Goal: Transaction & Acquisition: Register for event/course

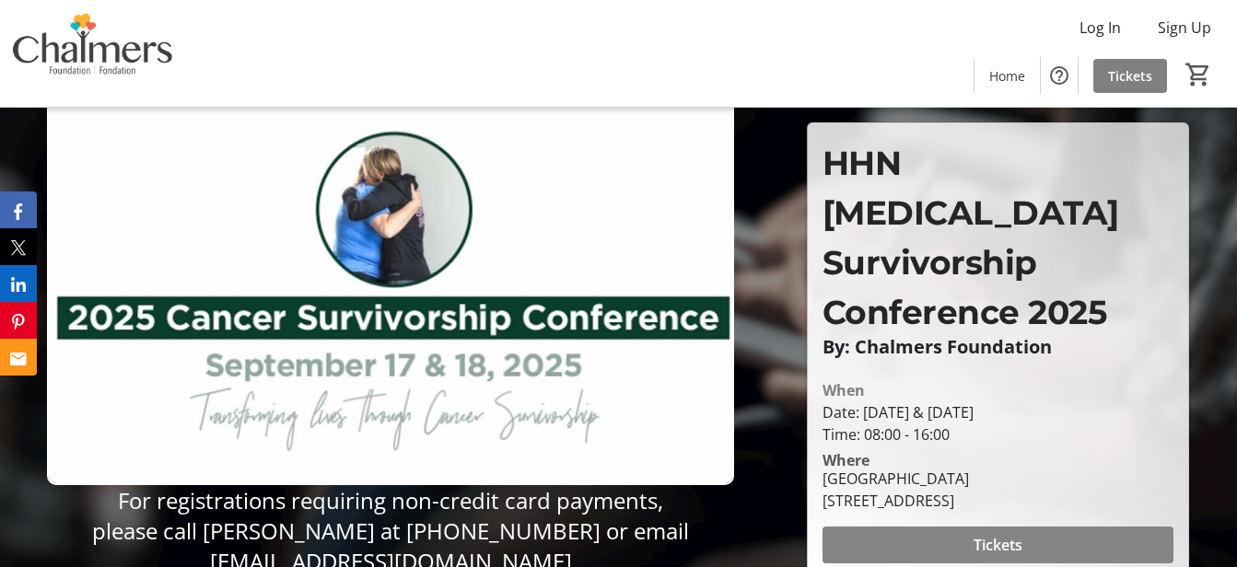
click at [1097, 525] on span at bounding box center [998, 545] width 352 height 44
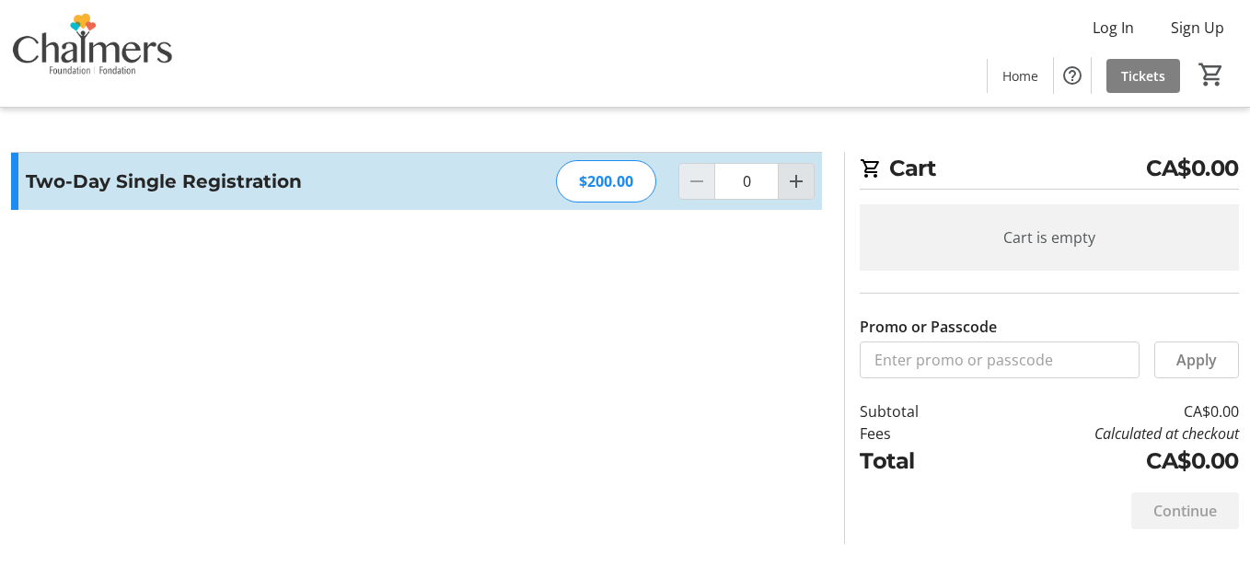
click at [791, 178] on mat-icon "Increment by one" at bounding box center [796, 181] width 22 height 22
type input "1"
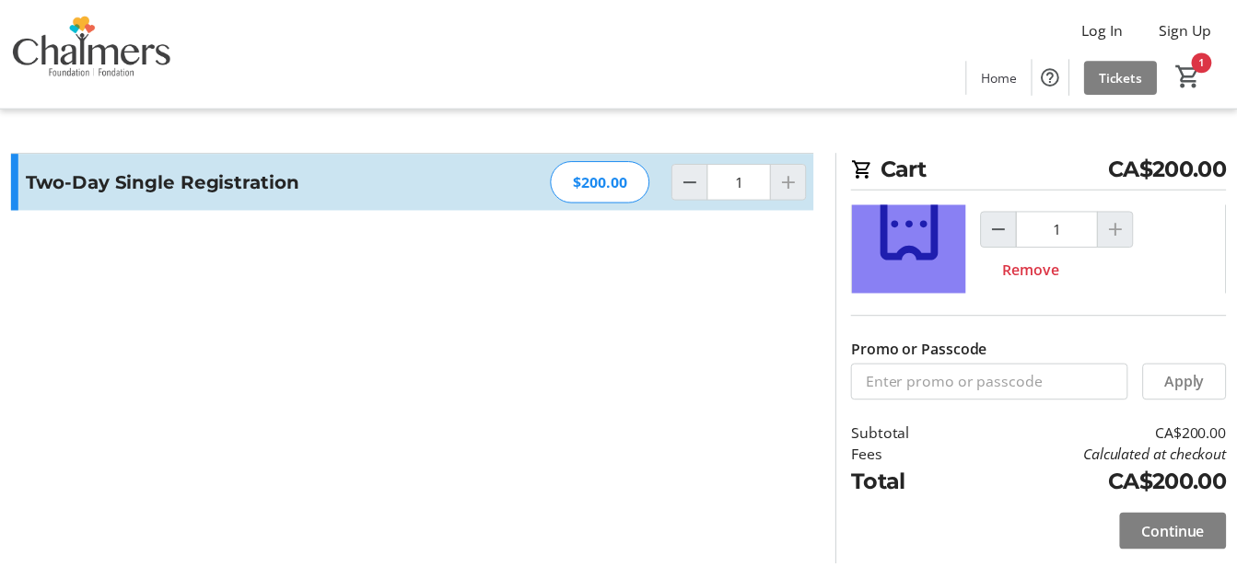
scroll to position [93, 0]
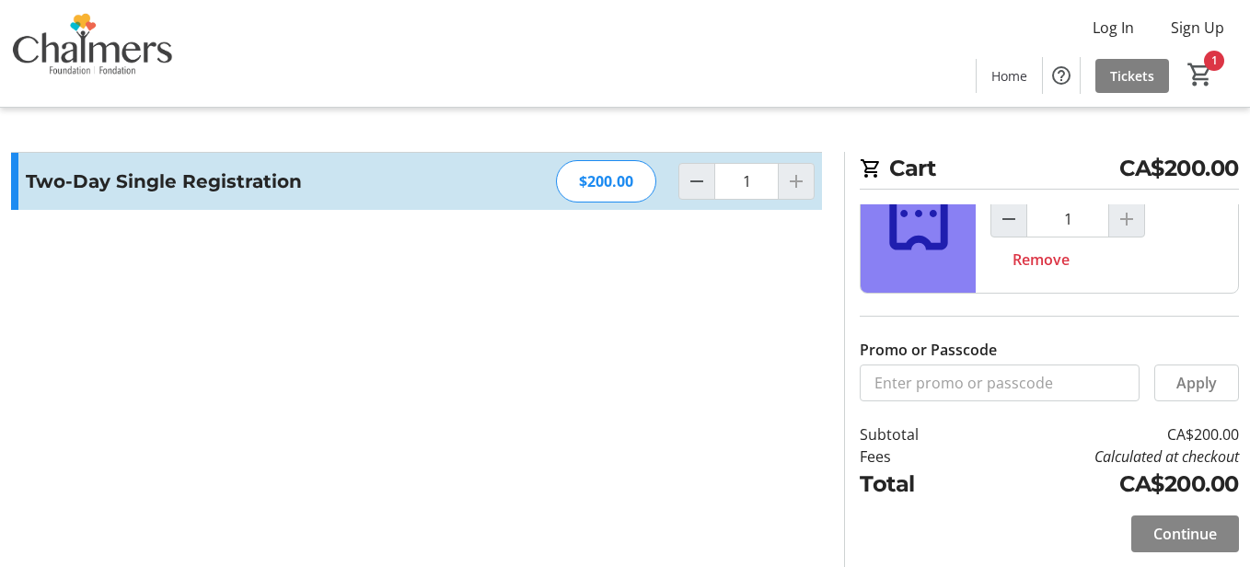
click at [1210, 539] on span "Continue" at bounding box center [1186, 534] width 64 height 22
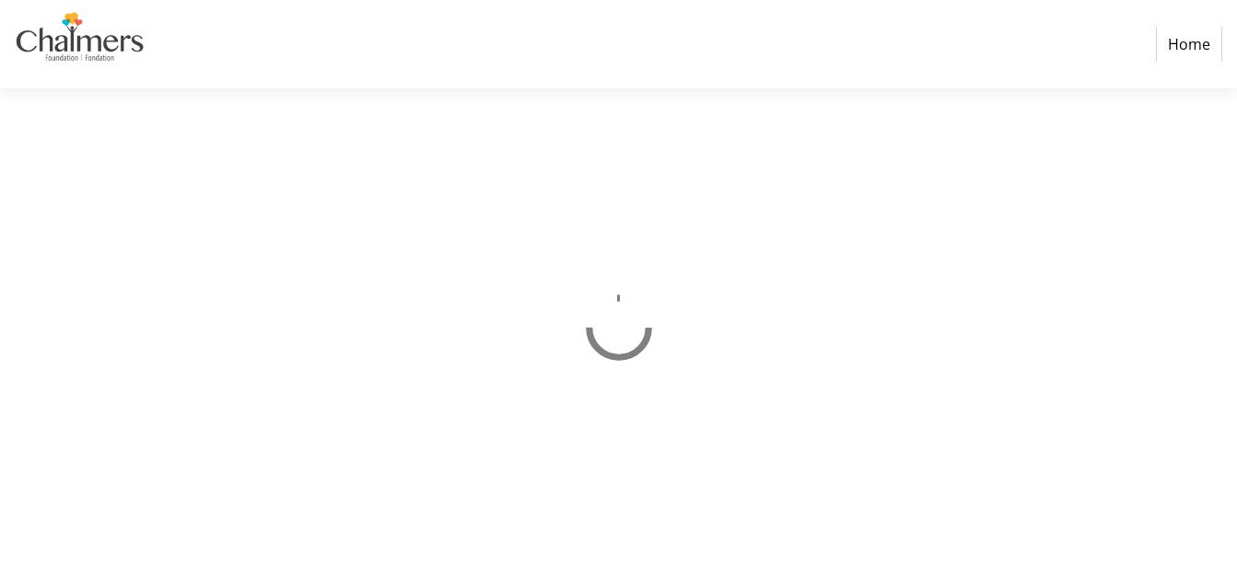
select select "CA"
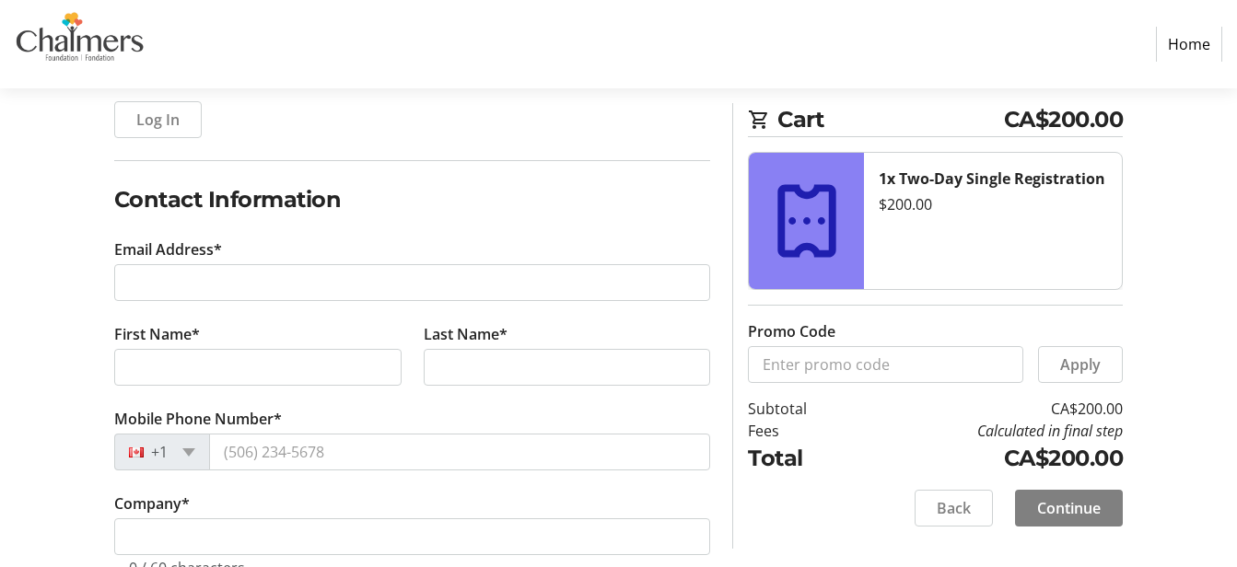
scroll to position [245, 0]
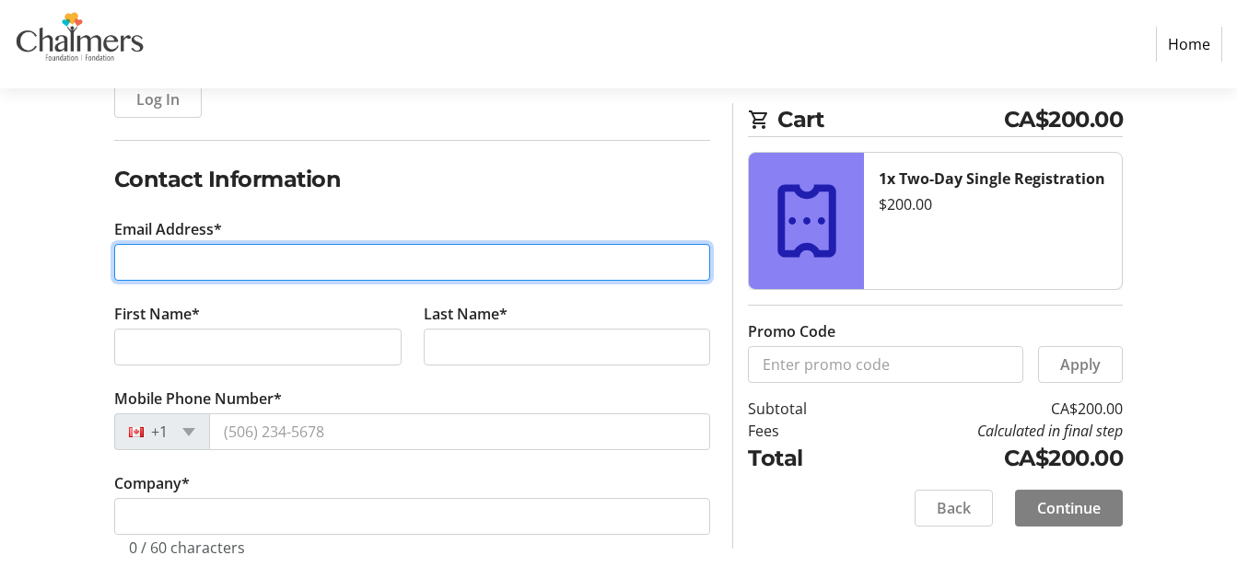
click at [285, 263] on input "Email Address*" at bounding box center [412, 262] width 597 height 37
type input "[PERSON_NAME][EMAIL_ADDRESS][DOMAIN_NAME]"
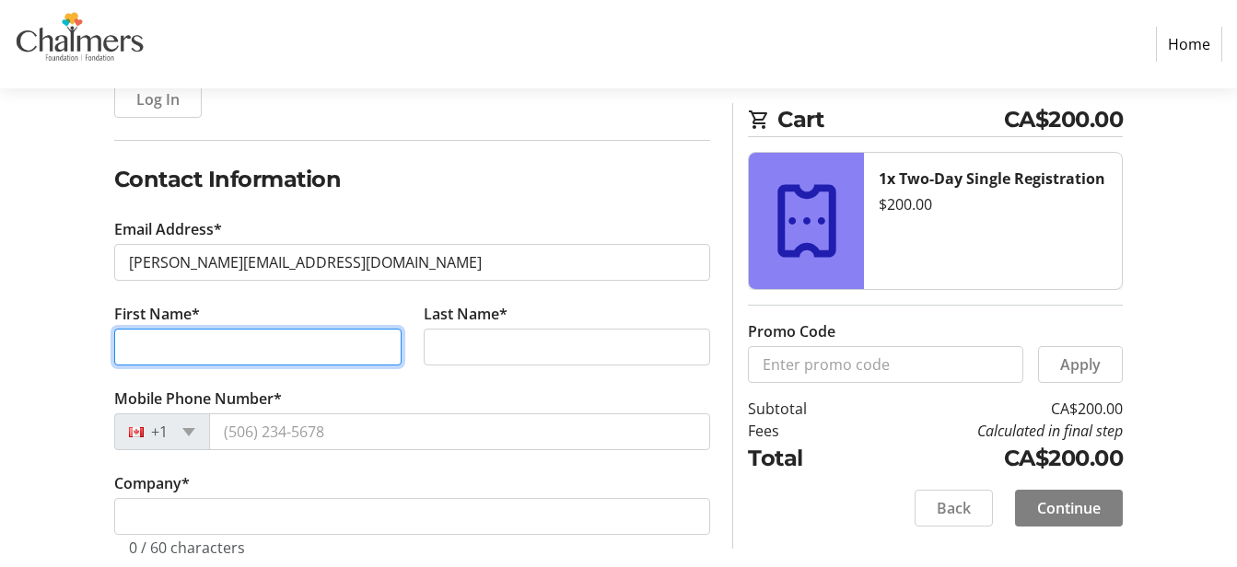
type input "[PERSON_NAME]"
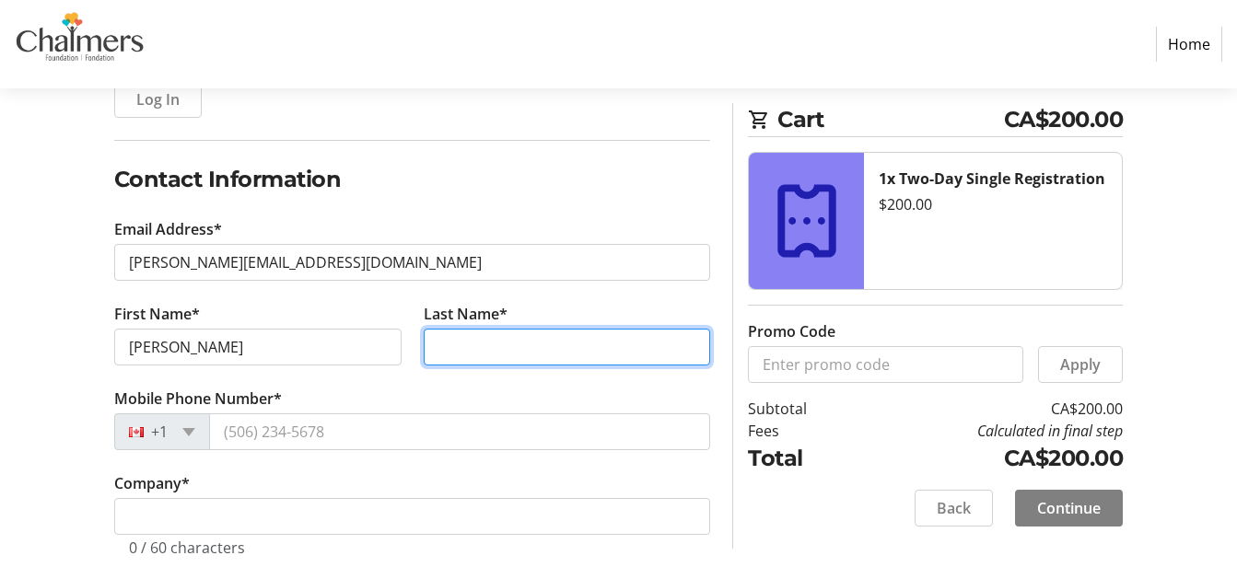
type input "Ashfield"
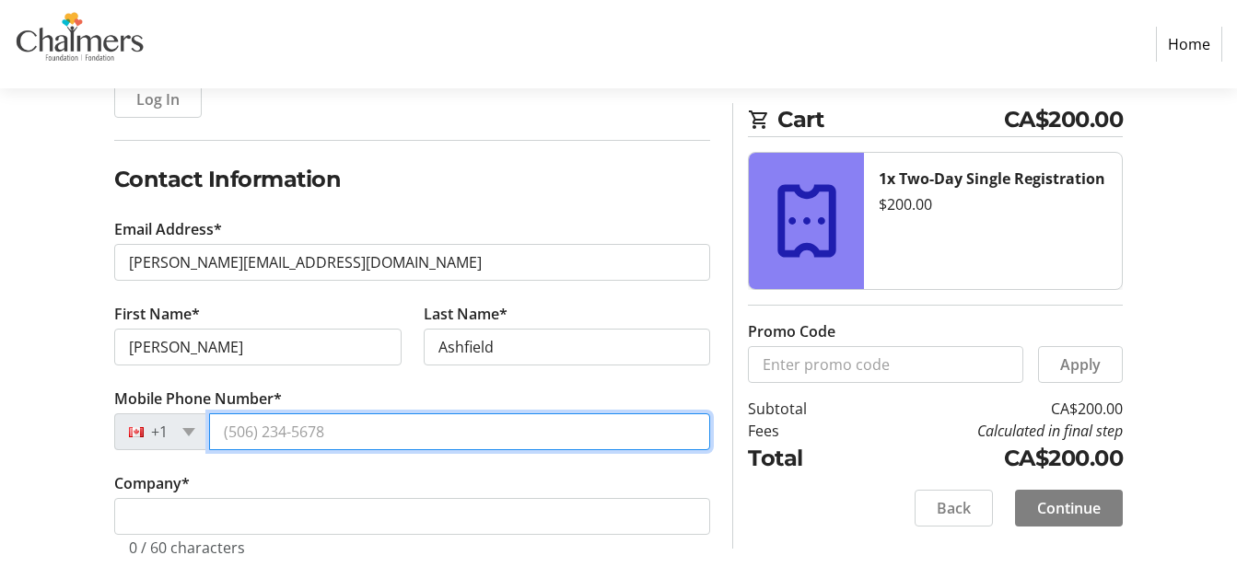
type input "[PHONE_NUMBER]"
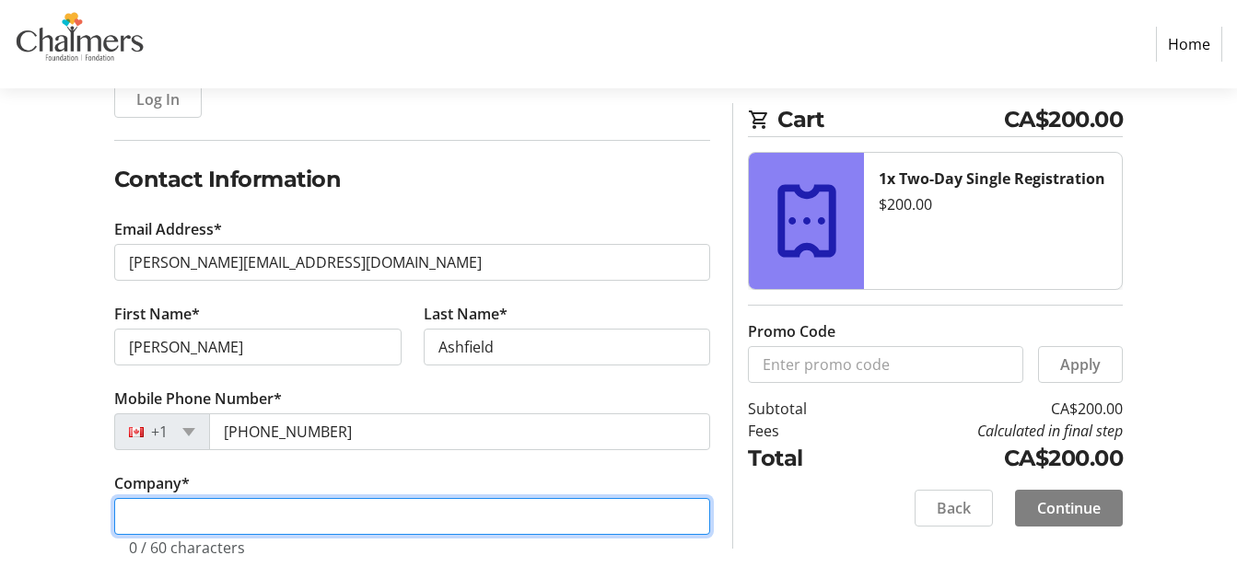
type input "Horizon Health"
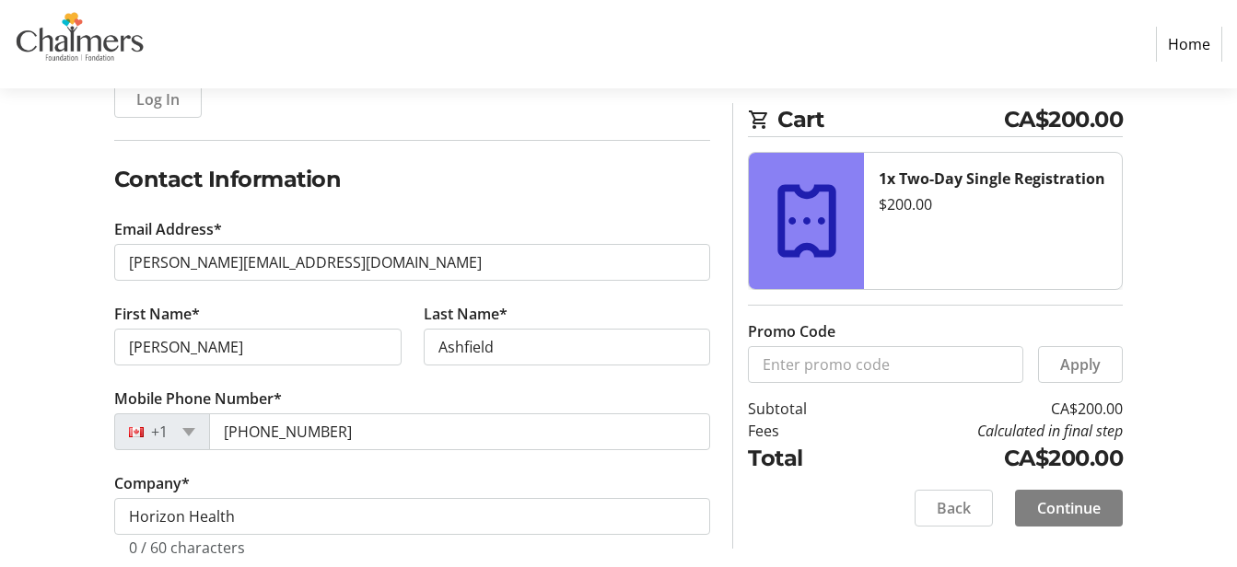
type input "Fredericton"
select select "NB"
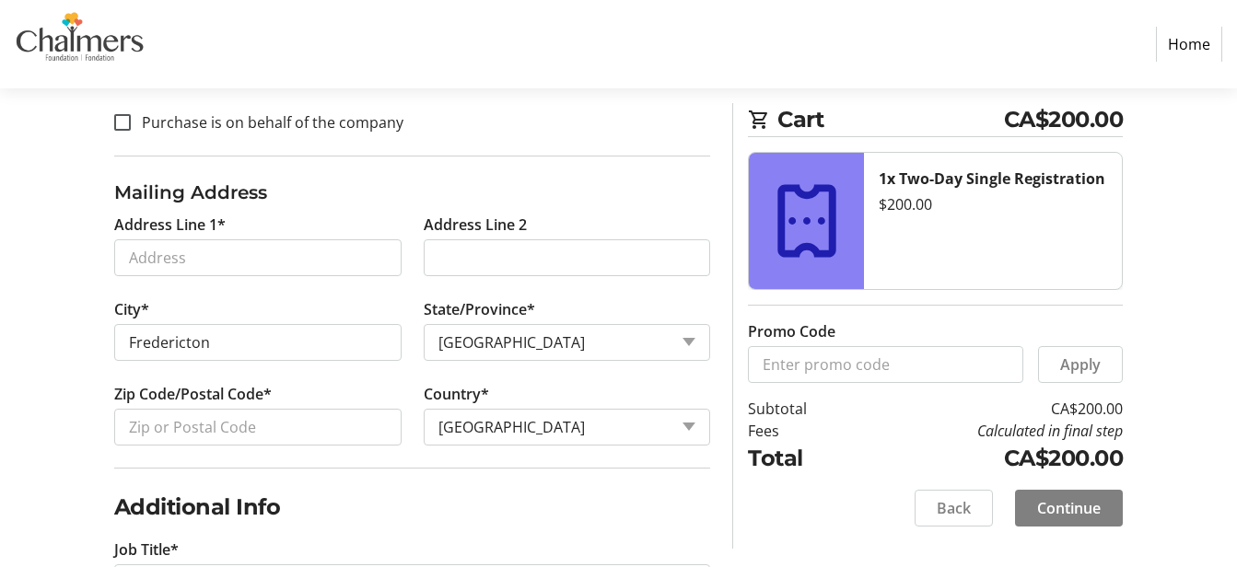
scroll to position [721, 0]
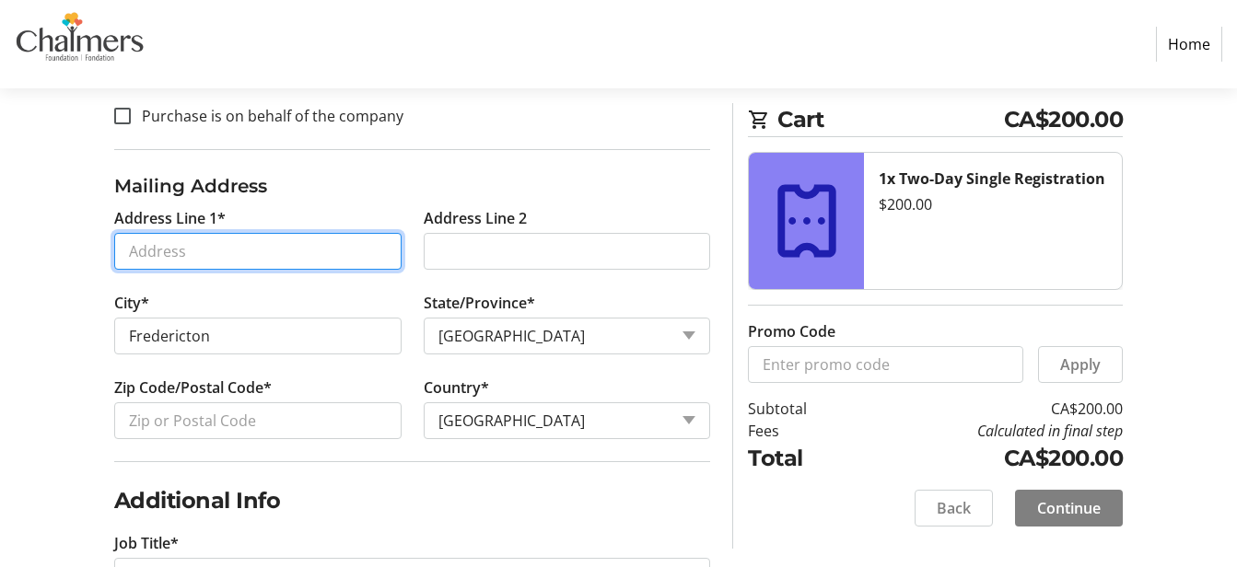
click at [203, 239] on input "Address Line 1*" at bounding box center [257, 251] width 287 height 37
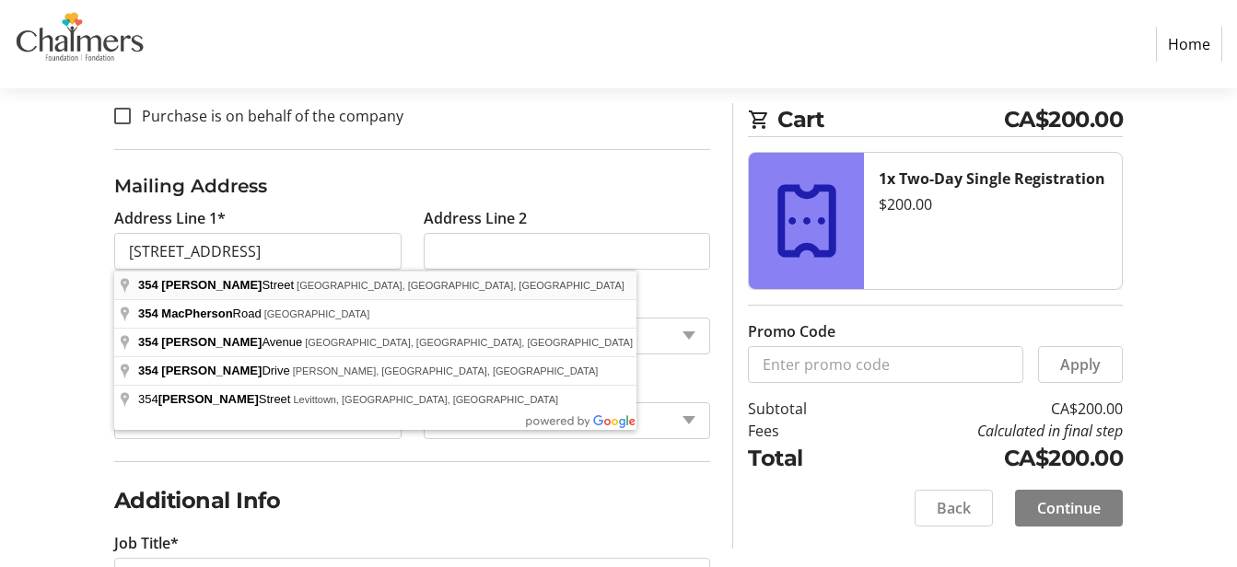
type input "[STREET_ADDRESS]"
type input "E3A 5H5"
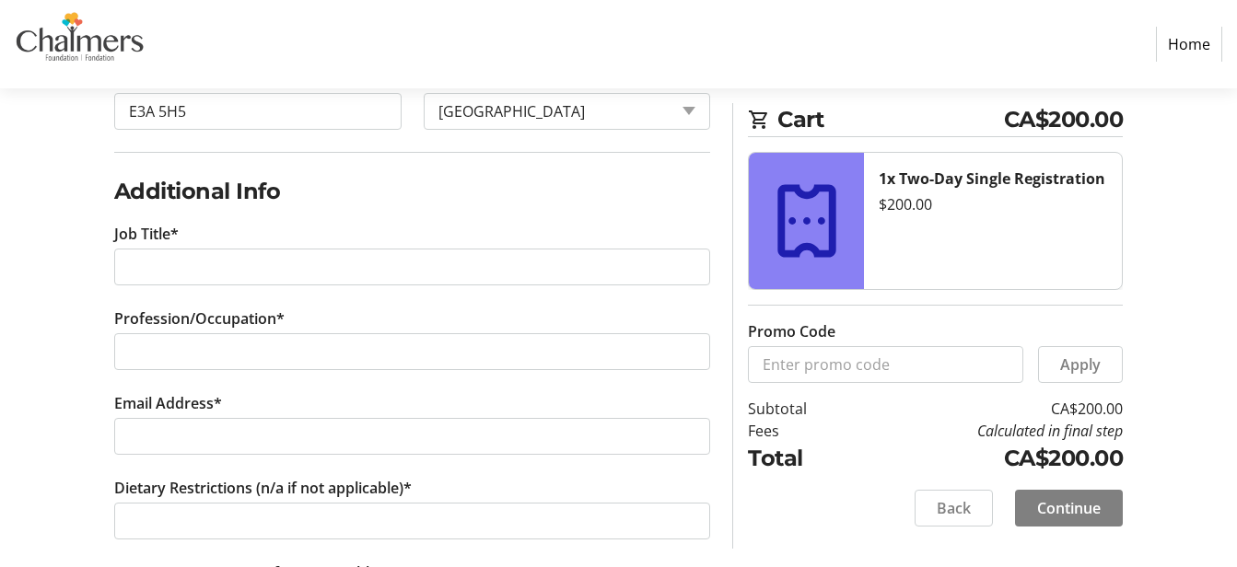
scroll to position [1033, 0]
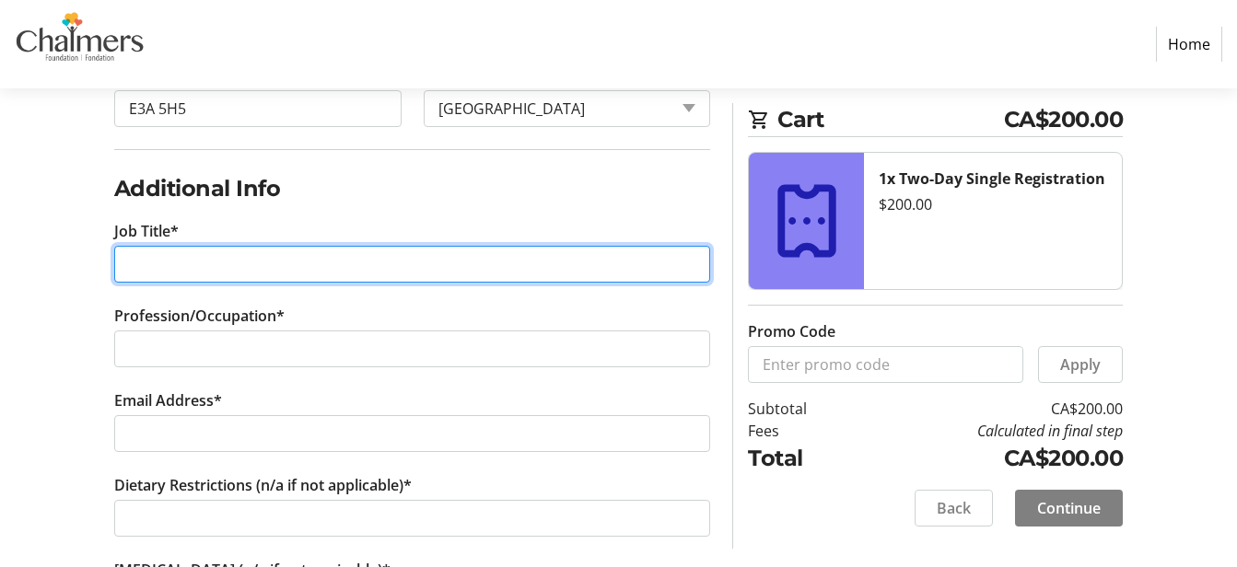
click at [496, 266] on input "Job Title*" at bounding box center [412, 264] width 597 height 37
type input "P"
type input "Supervisory Physiotherapist (PT2)"
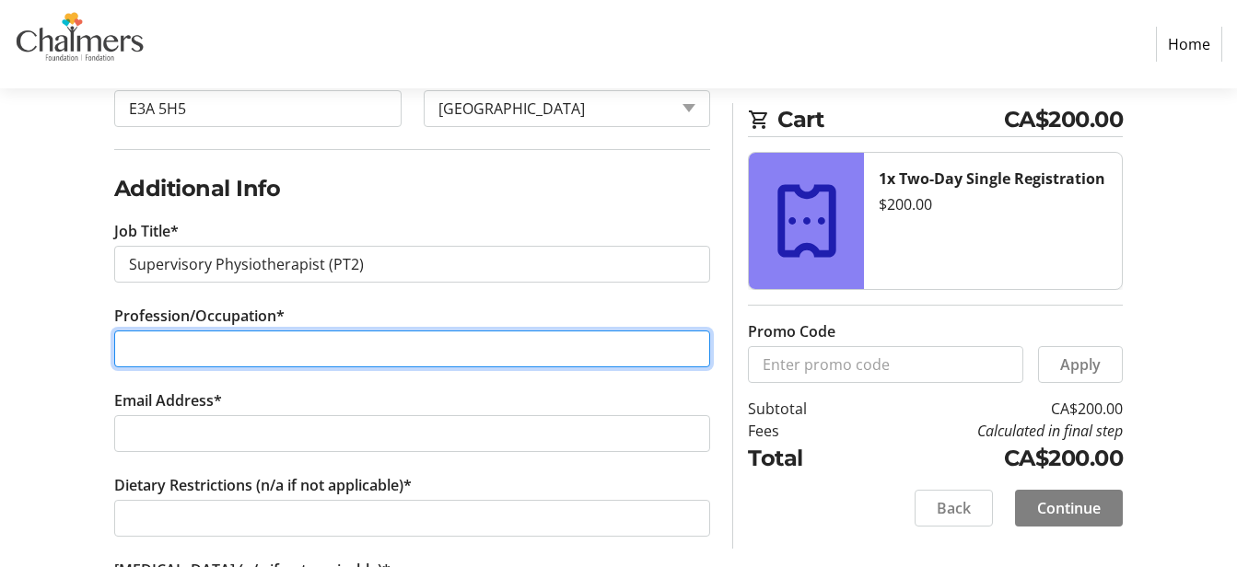
click at [174, 343] on input "Profession/Occupation*" at bounding box center [412, 349] width 597 height 37
type input "Physiotherapist"
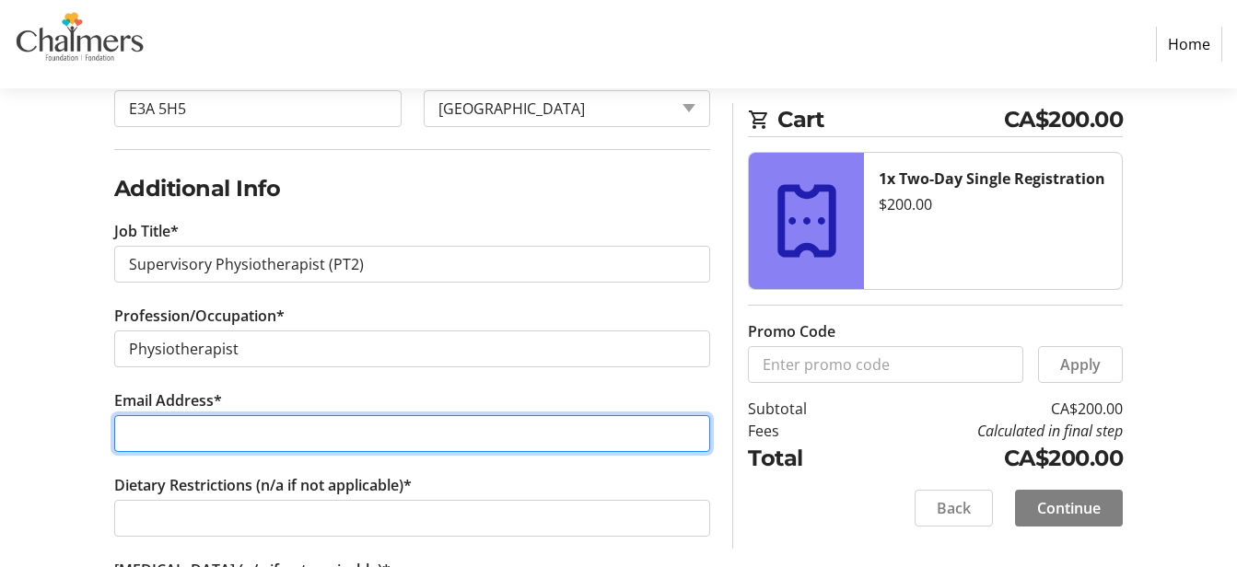
click at [172, 435] on input "Email Address*" at bounding box center [412, 433] width 597 height 37
type input "[PERSON_NAME][EMAIL_ADDRESS][DOMAIN_NAME]"
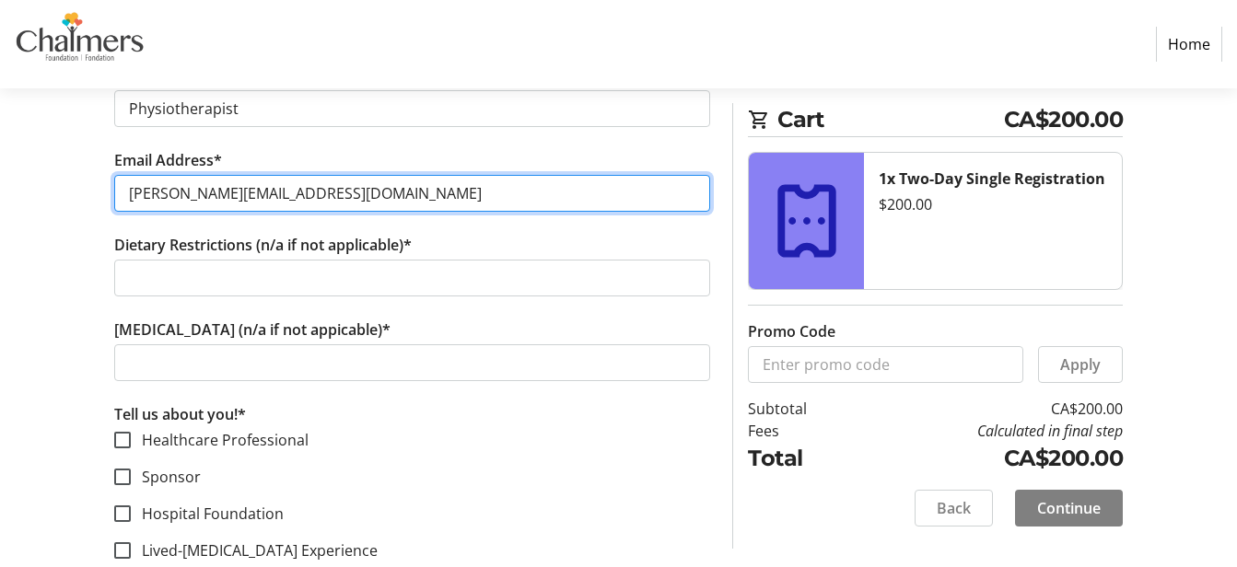
scroll to position [1277, 0]
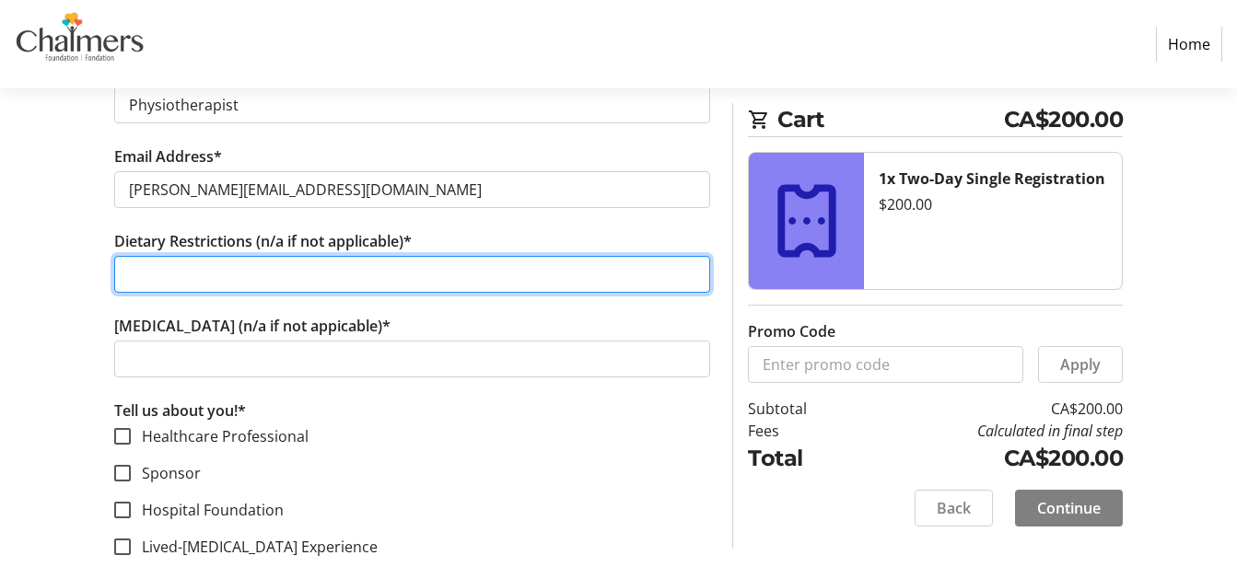
click at [570, 280] on input "Dietary Restrictions (n/a if not applicable)*" at bounding box center [412, 274] width 597 height 37
type input "n/a"
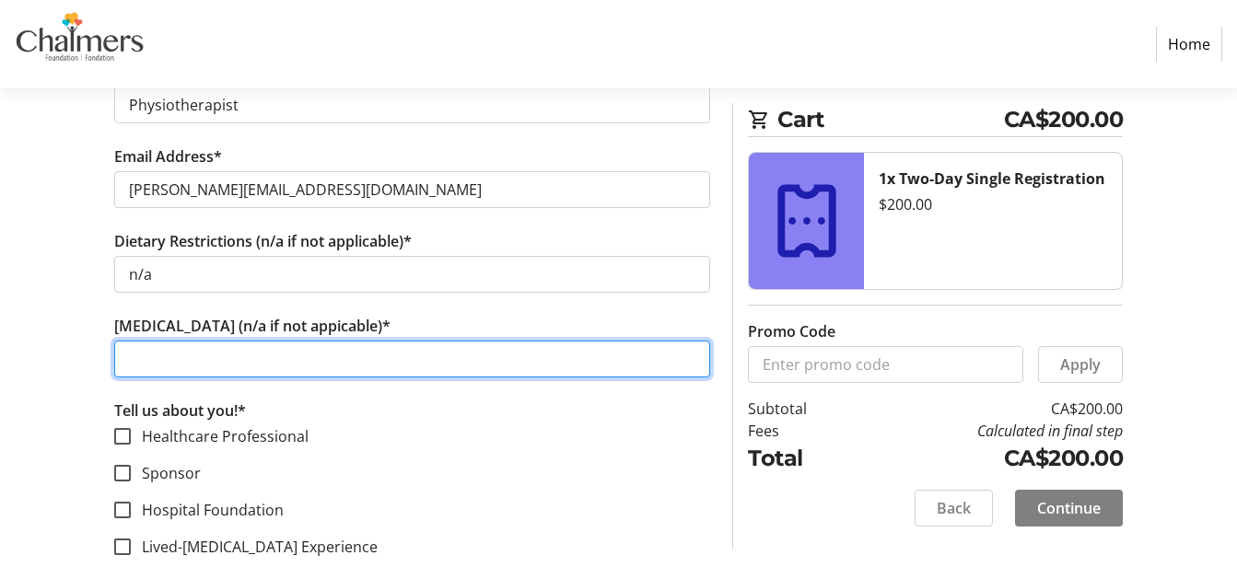
click at [473, 358] on input "[MEDICAL_DATA] (n/a if not appicable)*" at bounding box center [412, 359] width 597 height 37
type input "n/a"
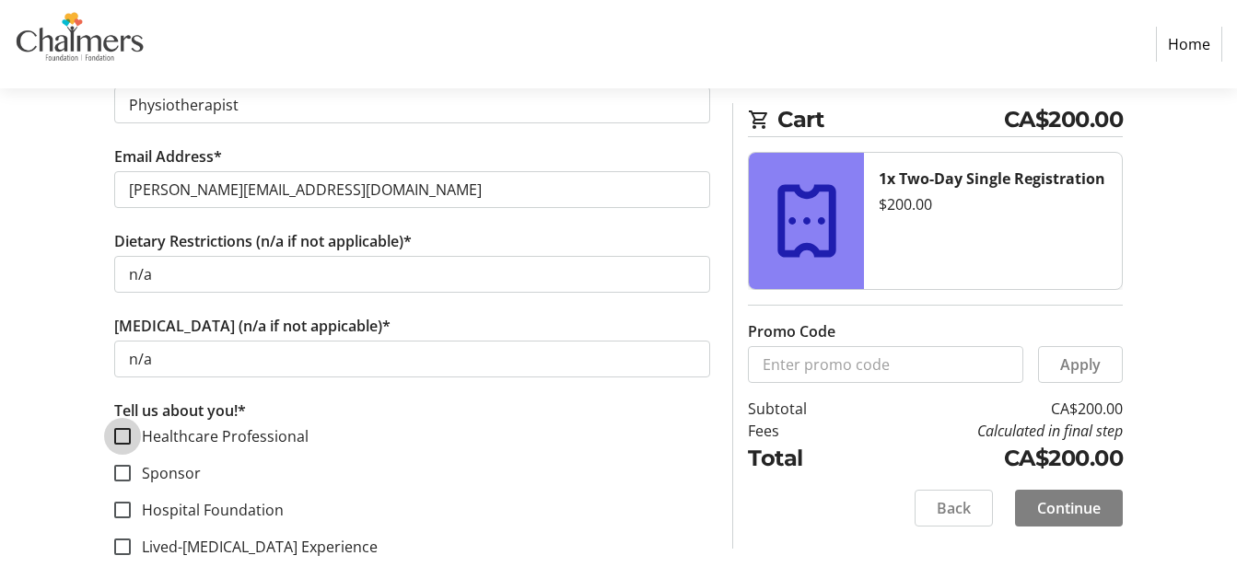
click at [127, 441] on input "Healthcare Professional" at bounding box center [122, 436] width 17 height 17
checkbox input "true"
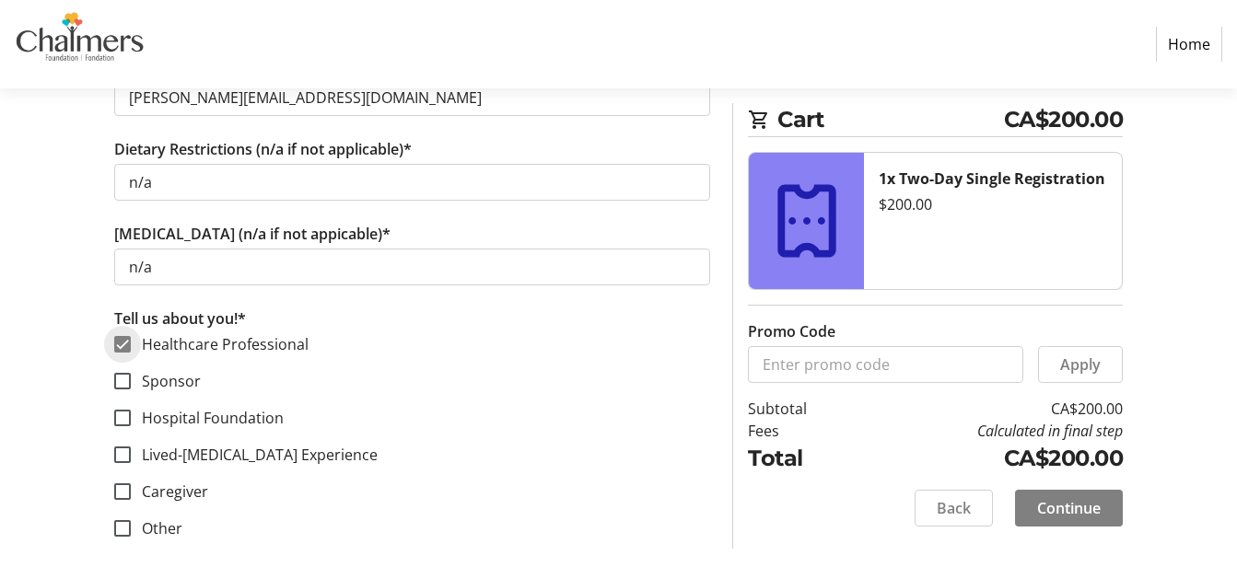
scroll to position [1386, 0]
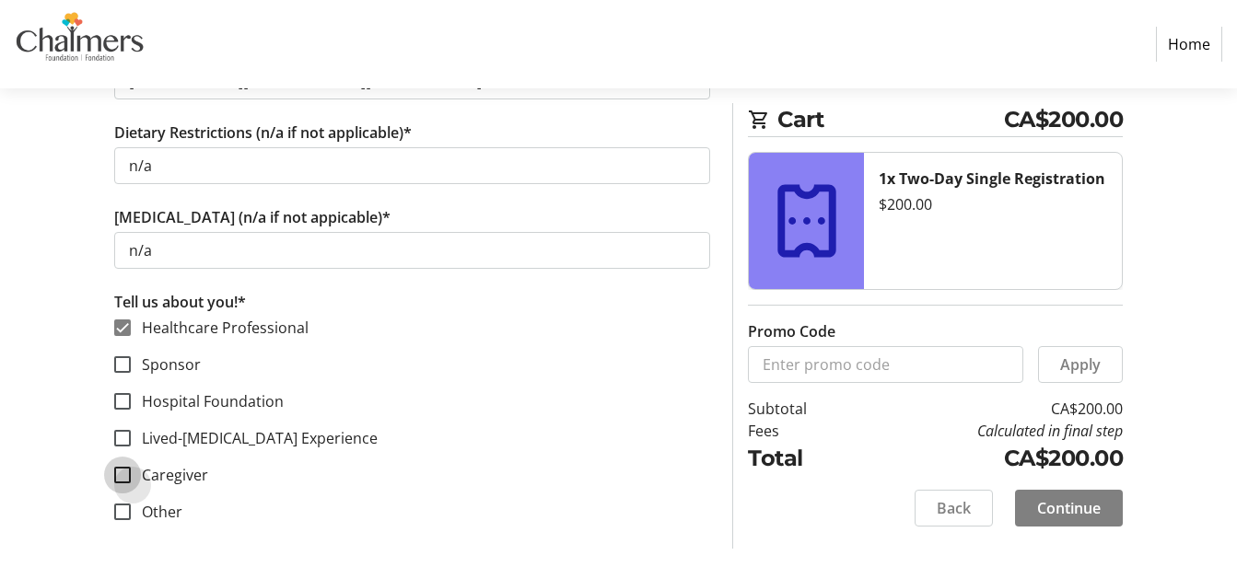
click at [119, 480] on input "Caregiver" at bounding box center [122, 475] width 17 height 17
checkbox input "true"
click at [124, 512] on input "Other" at bounding box center [122, 512] width 17 height 17
checkbox input "true"
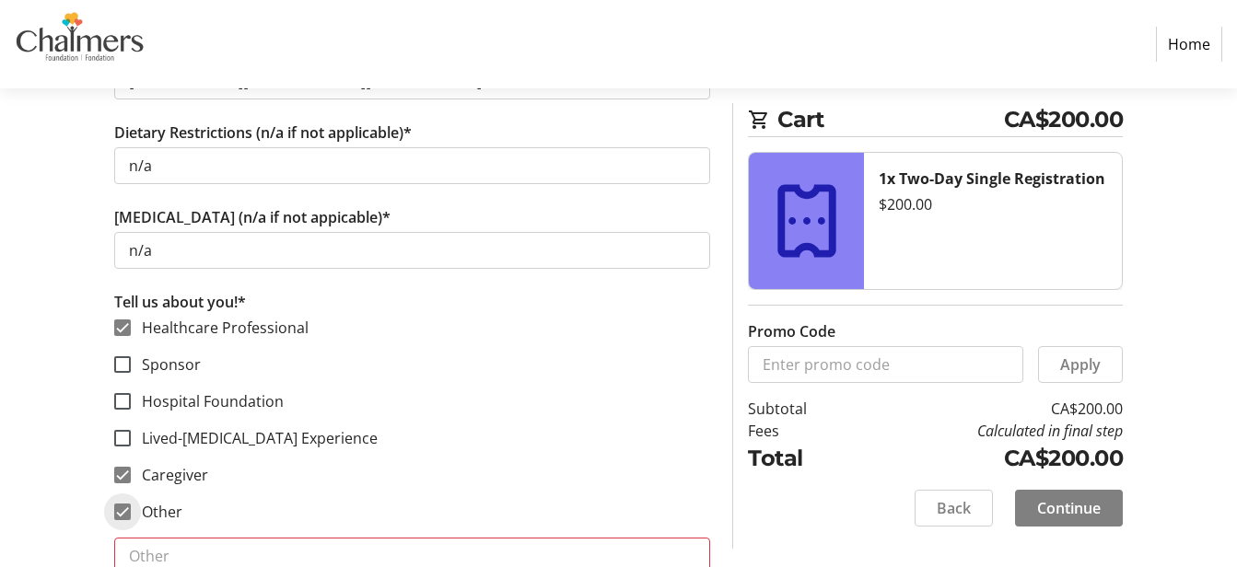
scroll to position [1459, 0]
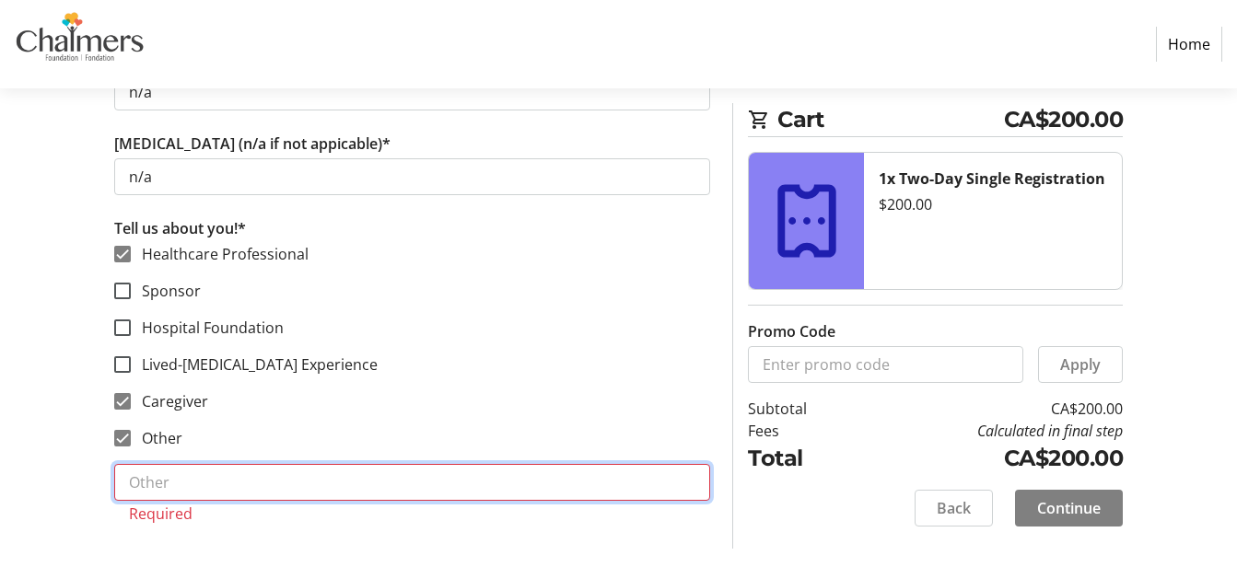
click at [541, 481] on input "text" at bounding box center [412, 482] width 597 height 37
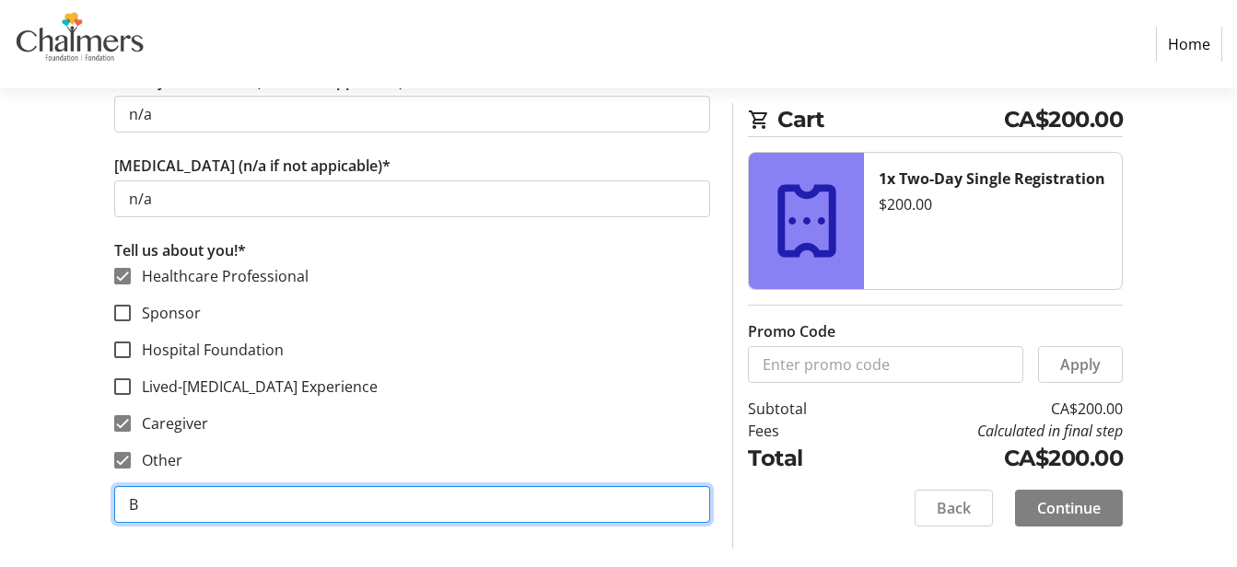
scroll to position [1437, 0]
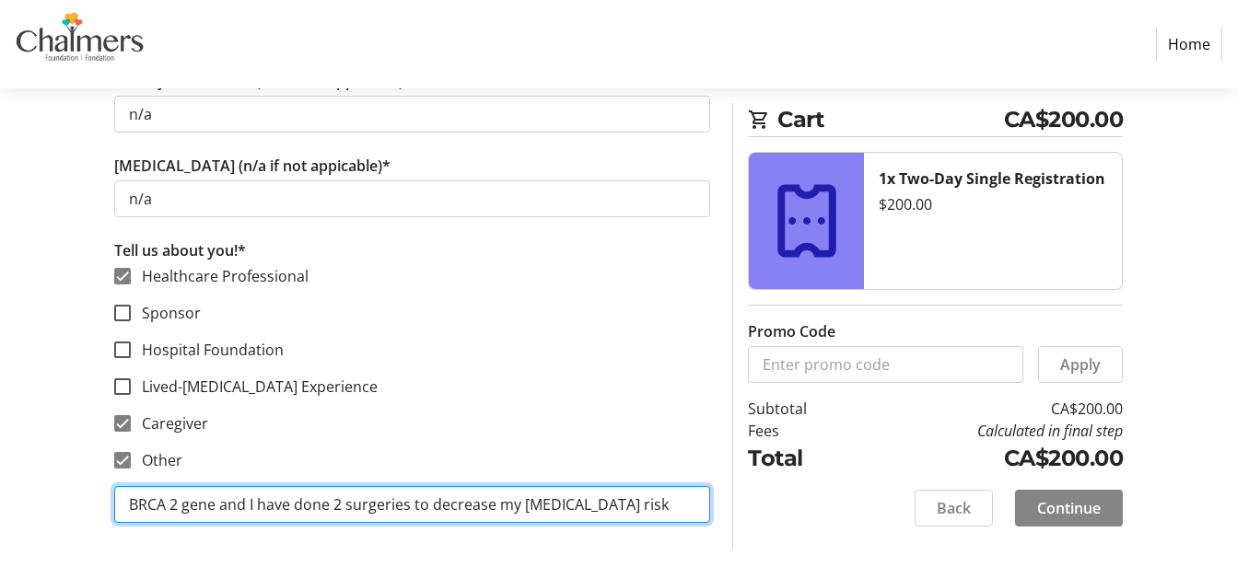
type input "BRCA 2 gene and I have done 2 surgeries to decrease my [MEDICAL_DATA] risk"
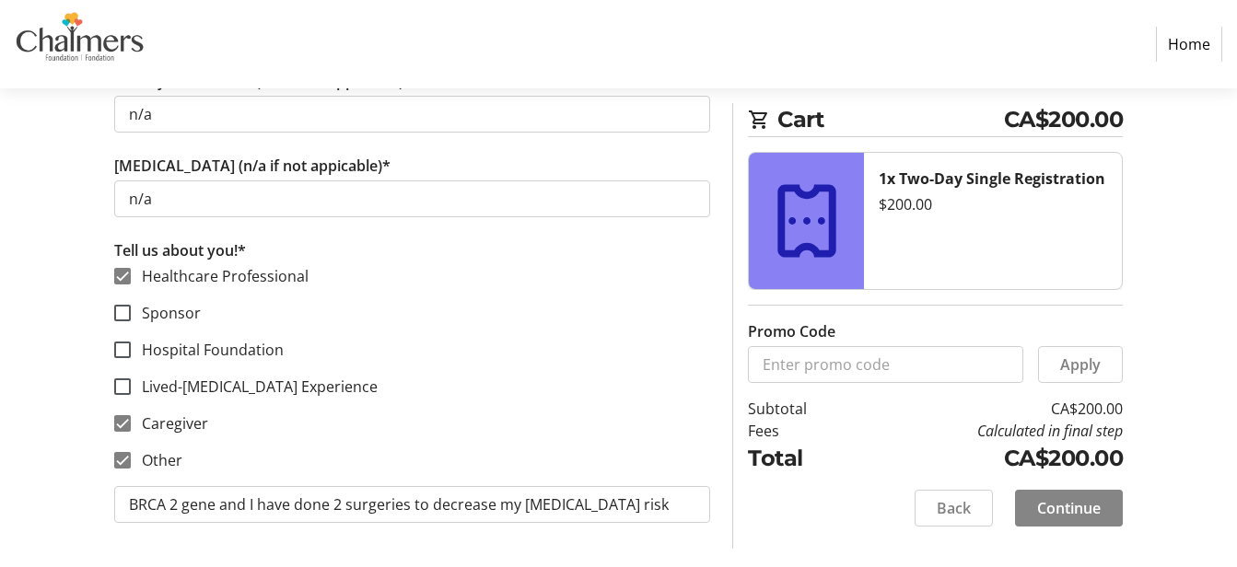
click at [1055, 512] on span "Continue" at bounding box center [1069, 508] width 64 height 22
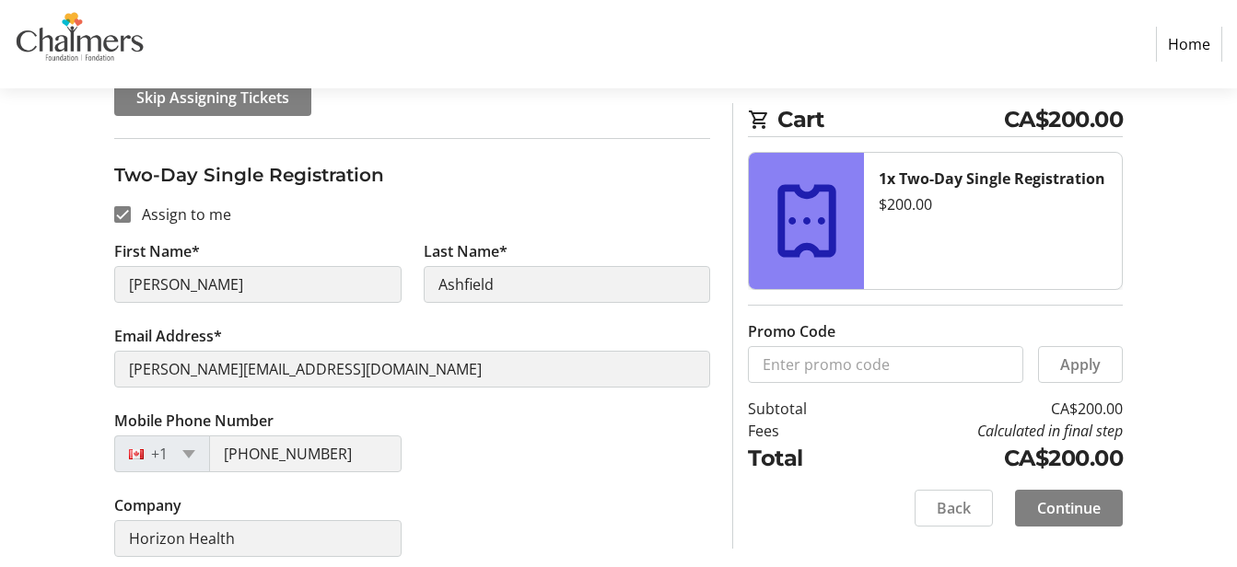
scroll to position [281, 0]
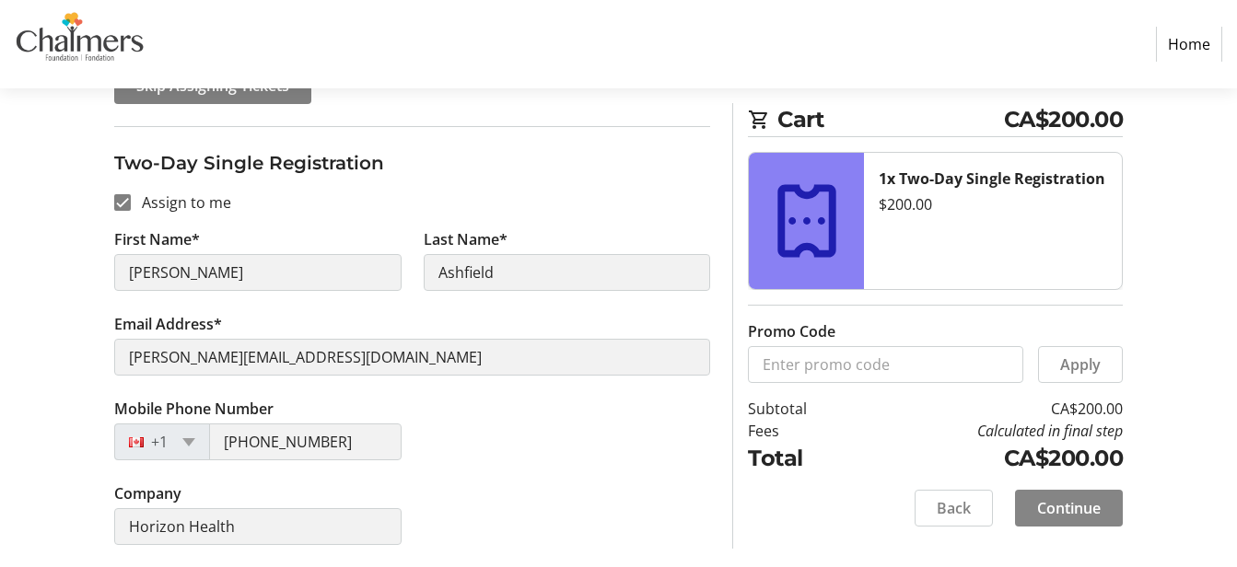
click at [1106, 507] on span at bounding box center [1069, 508] width 108 height 44
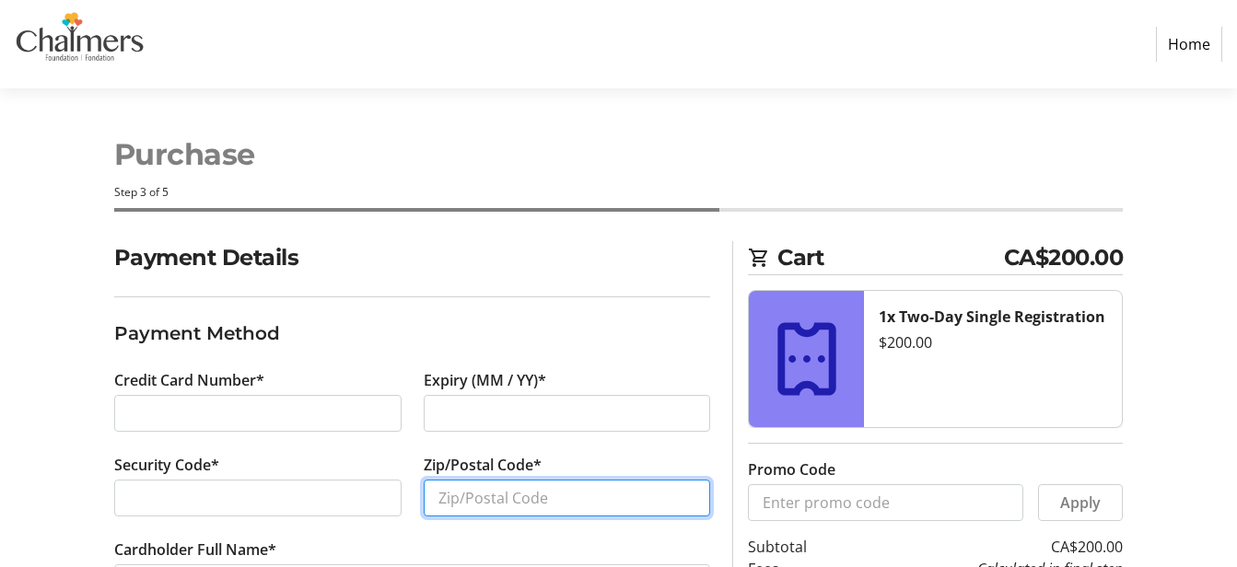
click at [459, 504] on input "Zip/Postal Code*" at bounding box center [567, 498] width 287 height 37
type input "e"
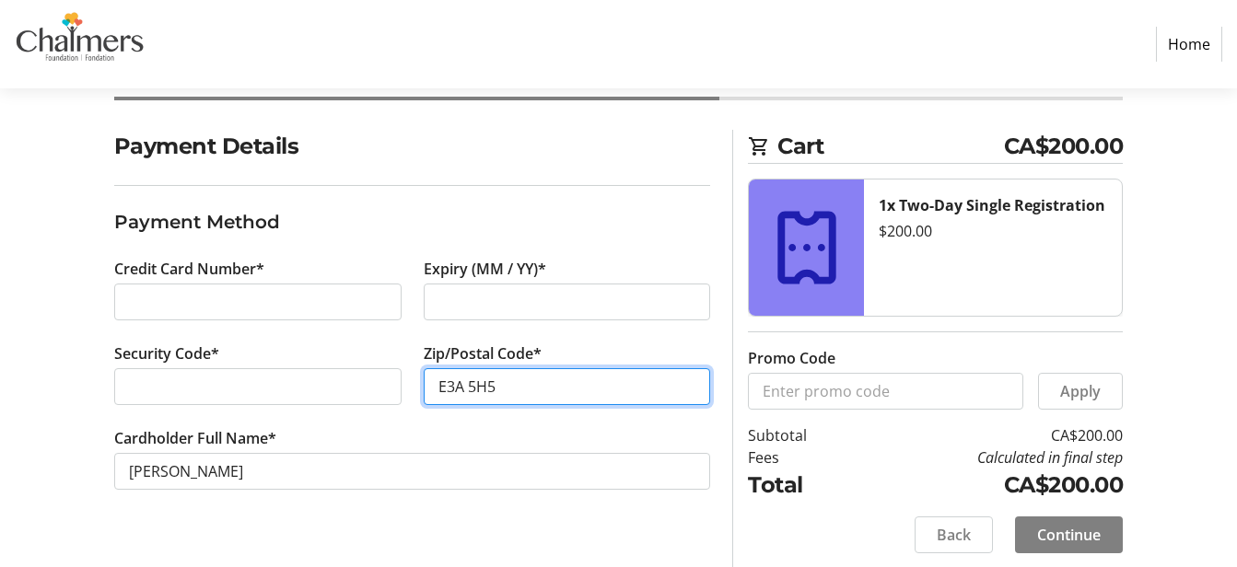
scroll to position [120, 0]
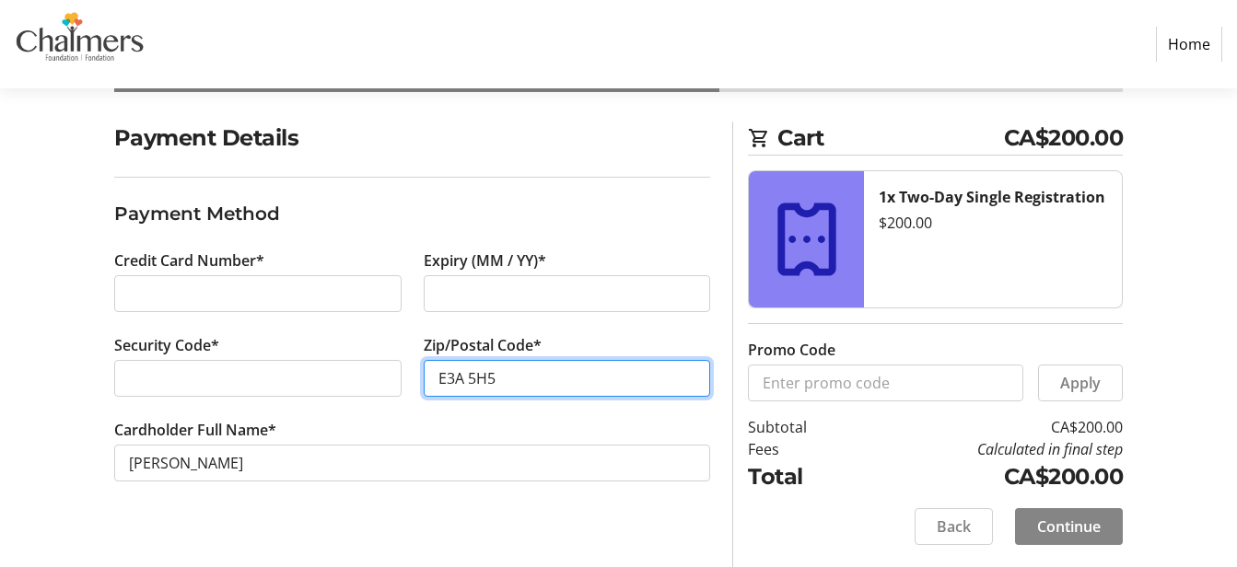
type input "E3A 5H5"
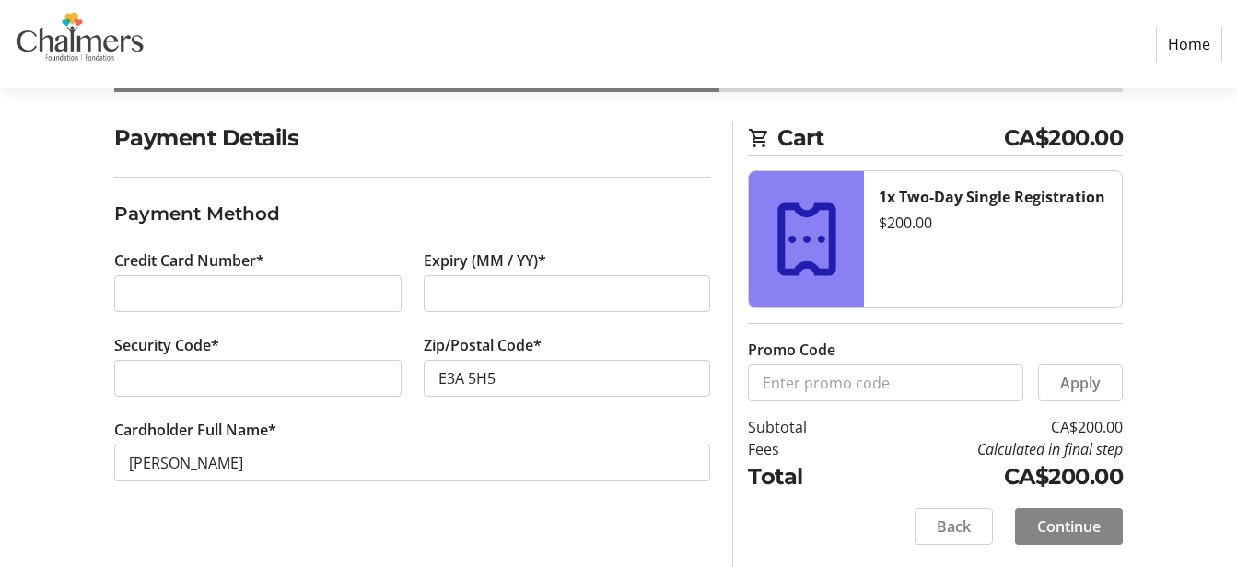
click at [1077, 529] on span "Continue" at bounding box center [1069, 527] width 64 height 22
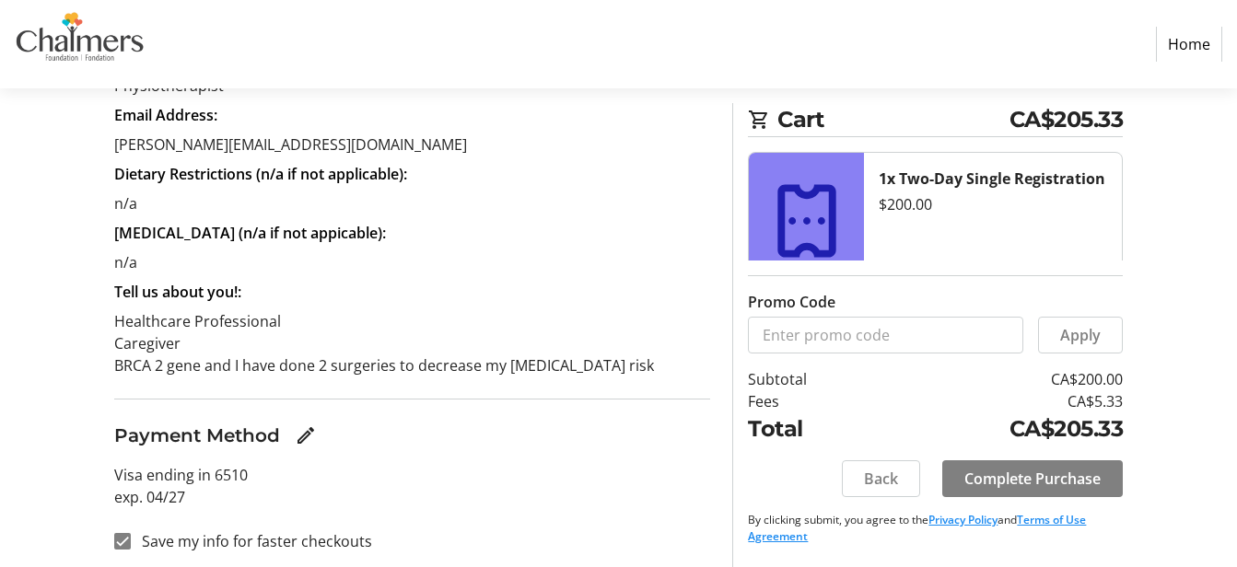
scroll to position [543, 0]
